Goal: Task Accomplishment & Management: Manage account settings

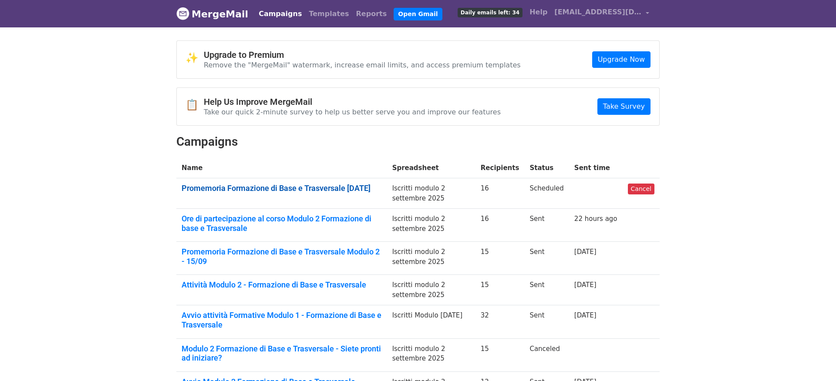
click at [299, 190] on link "Promemoria Formazione di Base e Trasversale [DATE]" at bounding box center [281, 189] width 200 height 10
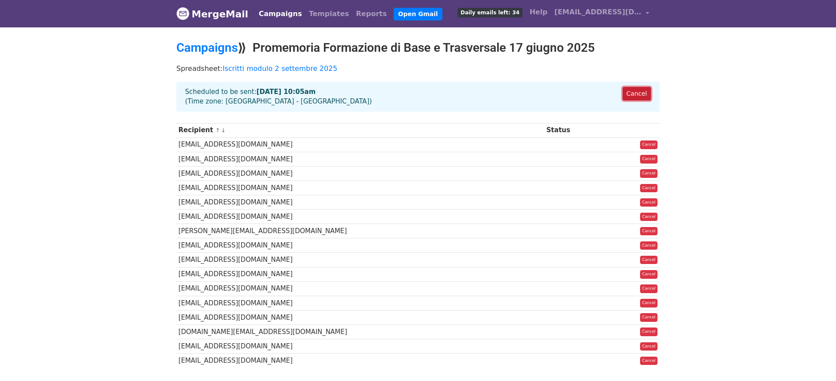
click at [634, 94] on link "Cancel" at bounding box center [636, 93] width 28 height 13
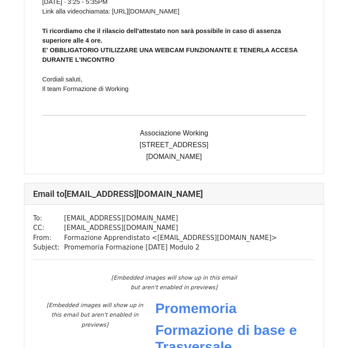
scroll to position [1972, 0]
